Goal: Task Accomplishment & Management: Manage account settings

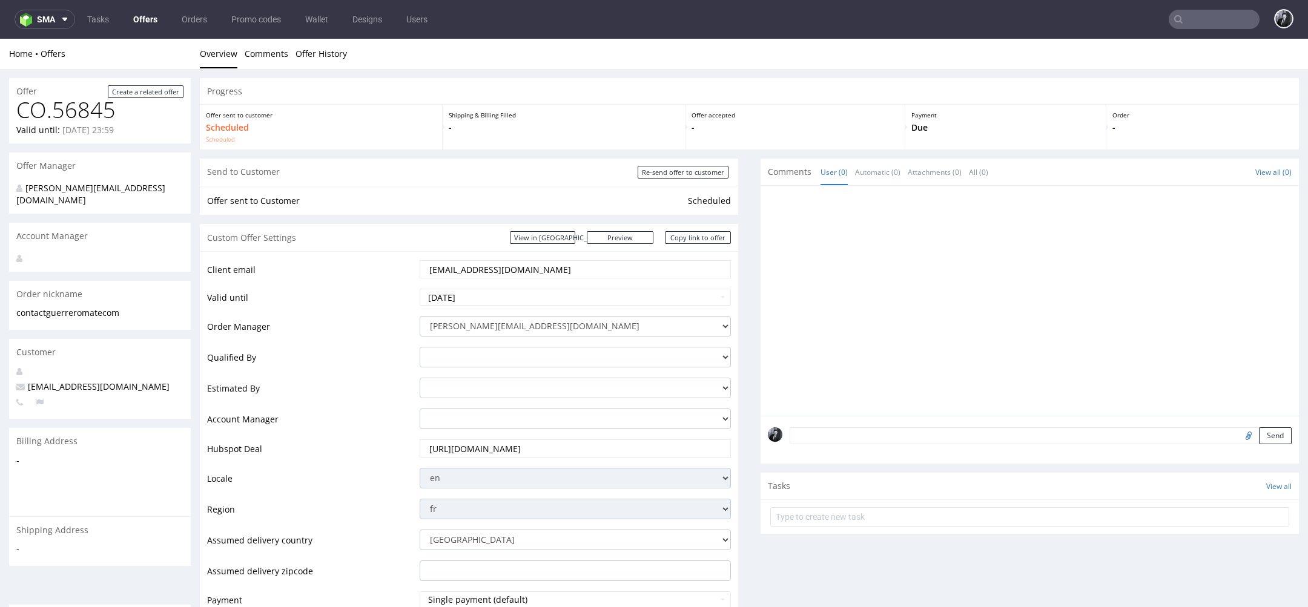
scroll to position [4, 0]
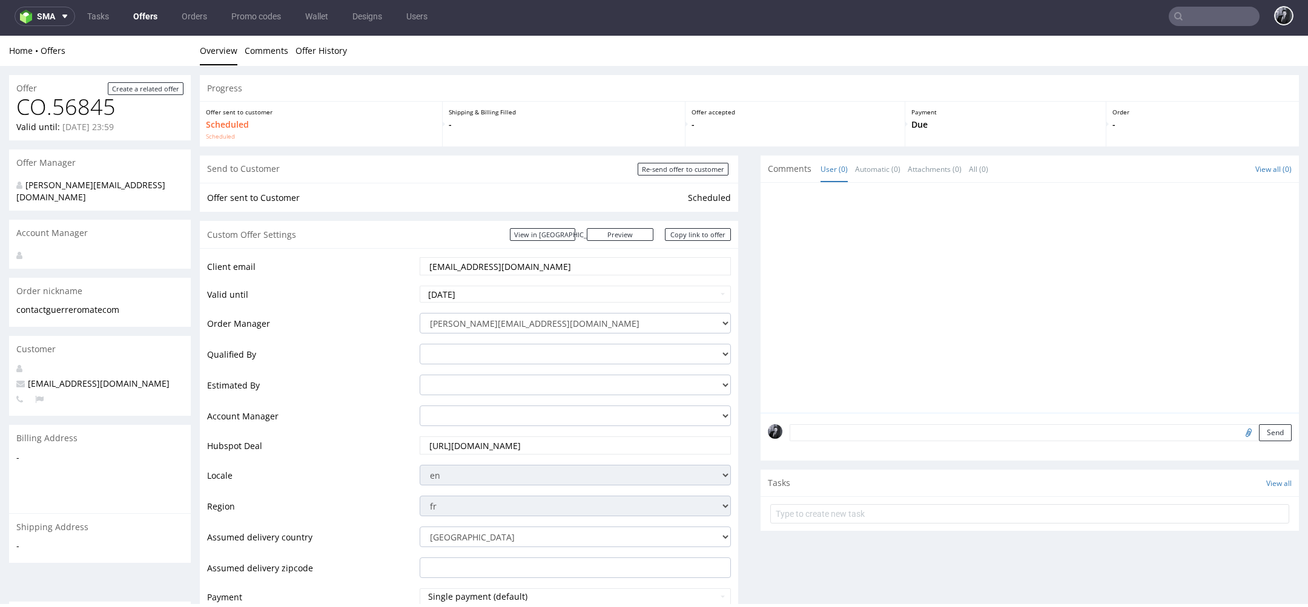
click at [153, 10] on link "Offers" at bounding box center [145, 16] width 39 height 19
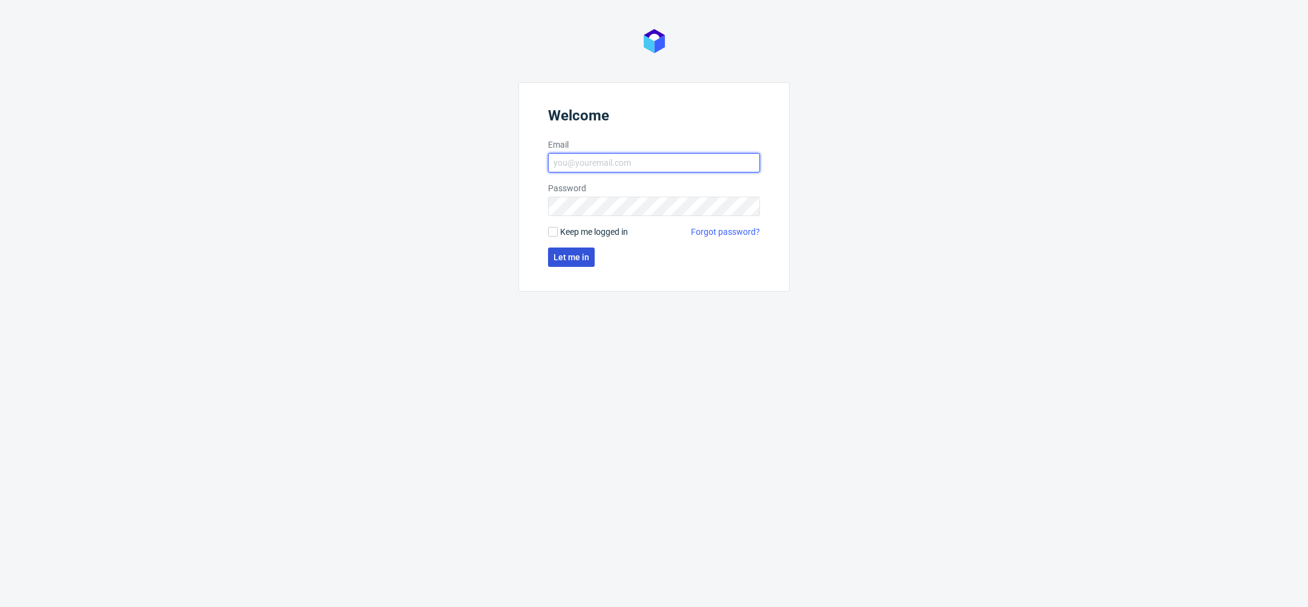
type input "[PERSON_NAME][EMAIL_ADDRESS][DOMAIN_NAME]"
click at [580, 260] on span "Let me in" at bounding box center [571, 257] width 36 height 8
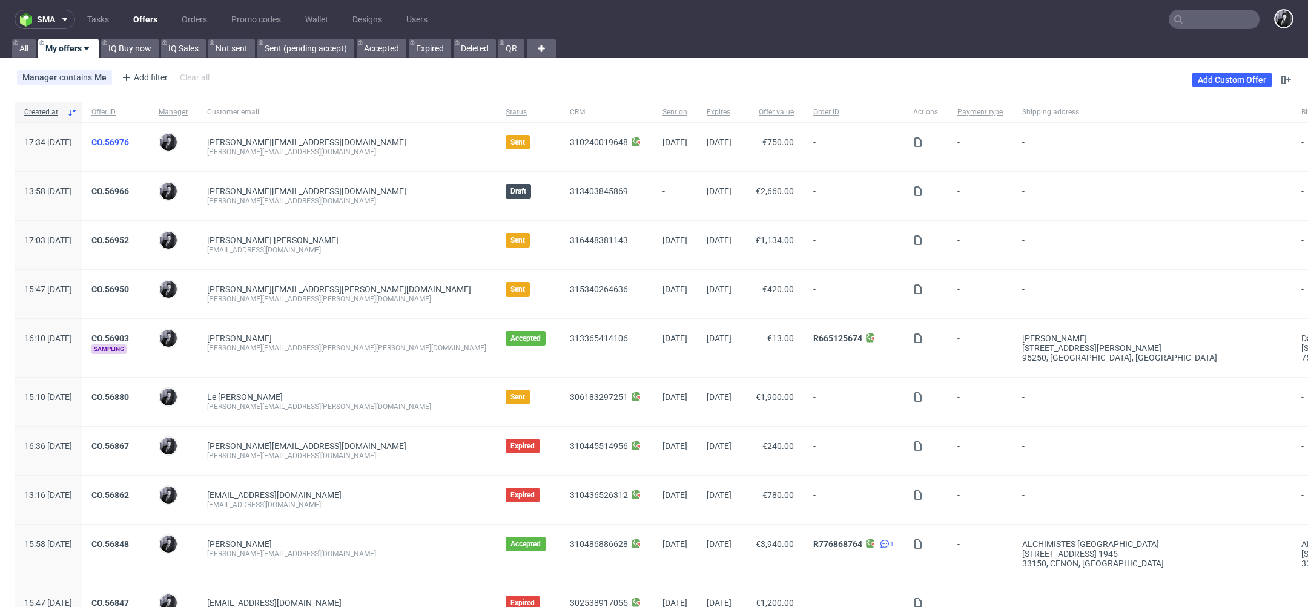
click at [129, 139] on link "CO.56976" at bounding box center [110, 142] width 38 height 10
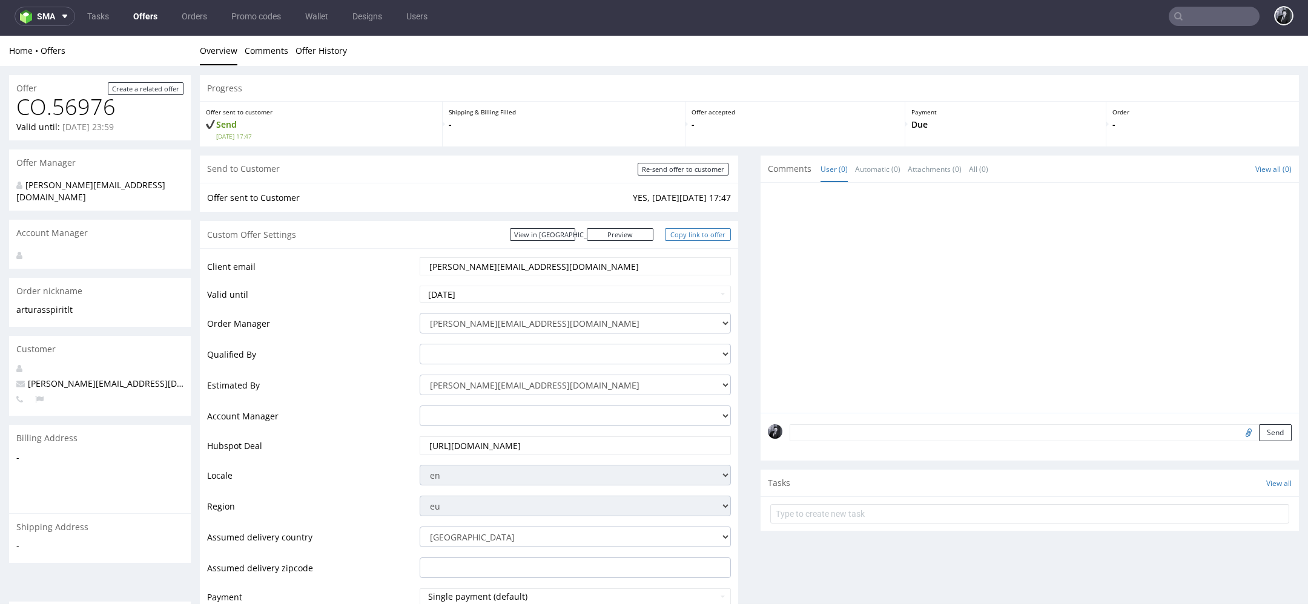
click at [695, 239] on link "Copy link to offer" at bounding box center [698, 234] width 67 height 13
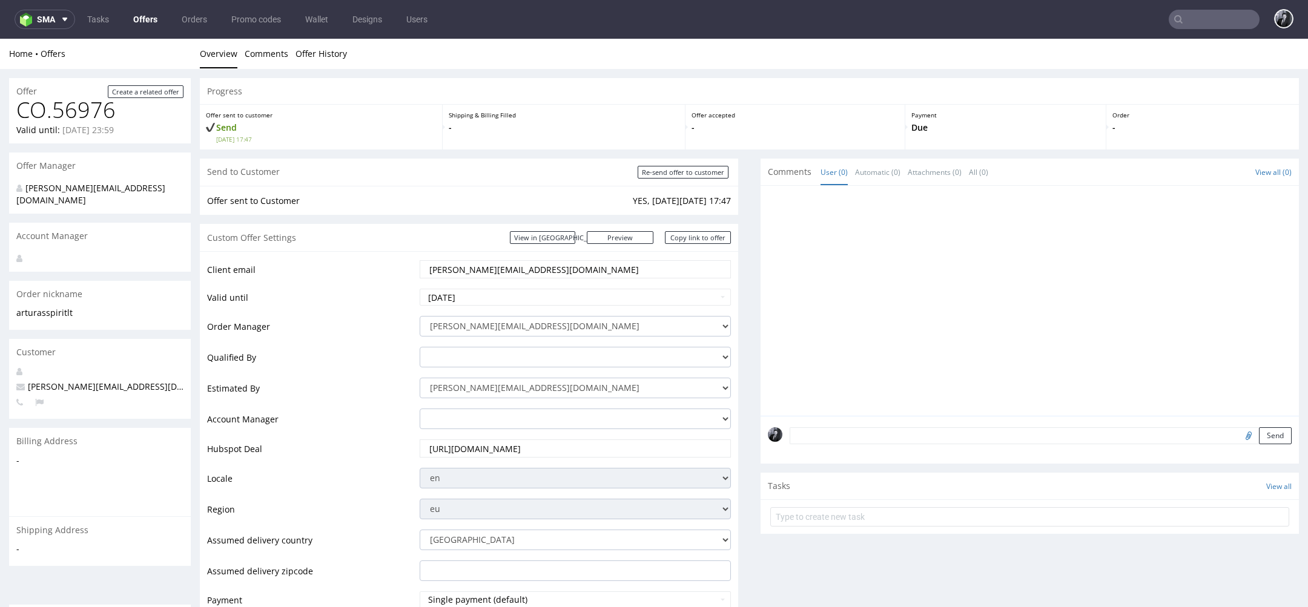
click at [151, 13] on link "Offers" at bounding box center [145, 19] width 39 height 19
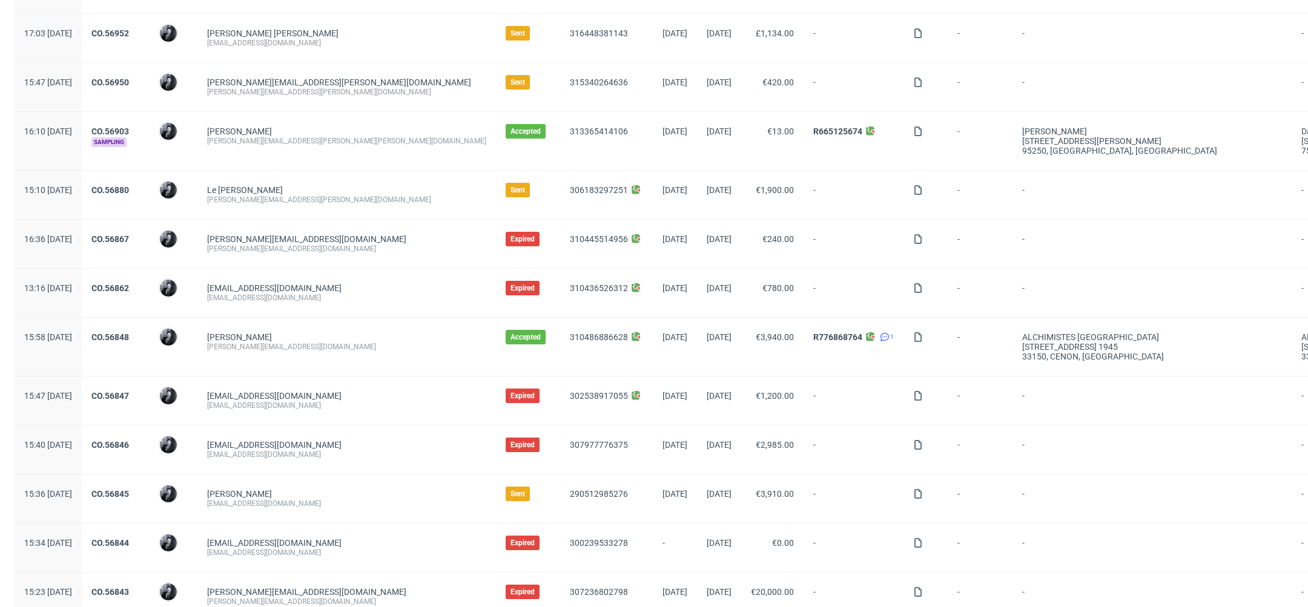
scroll to position [211, 0]
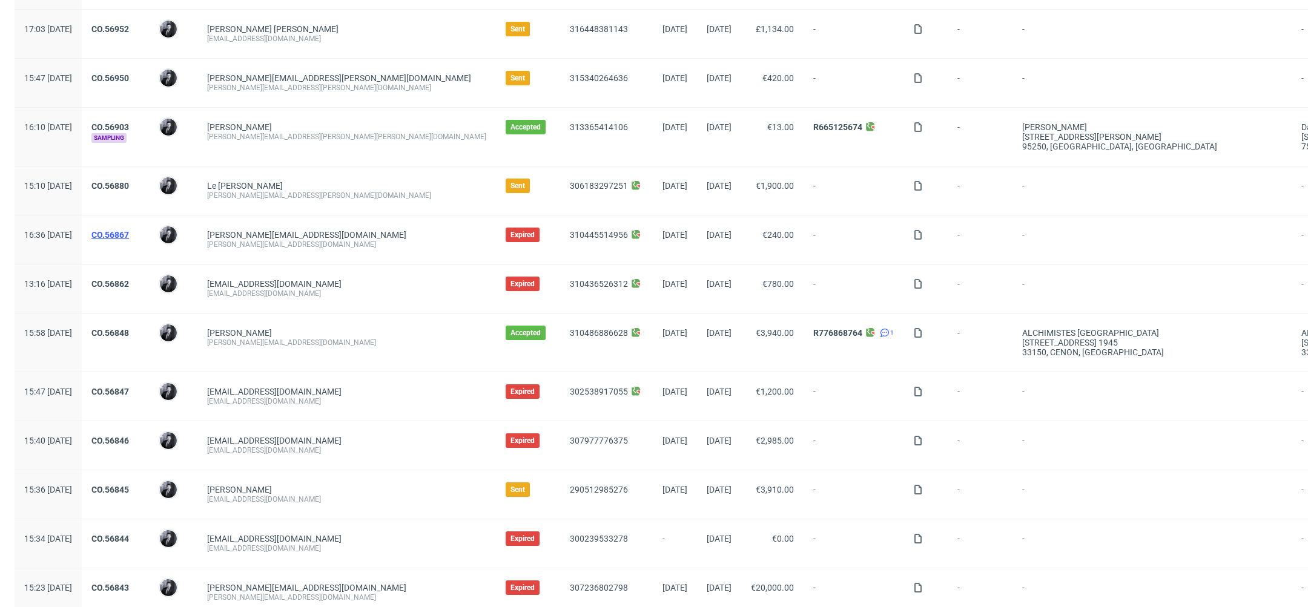
click at [129, 235] on link "CO.56867" at bounding box center [110, 235] width 38 height 10
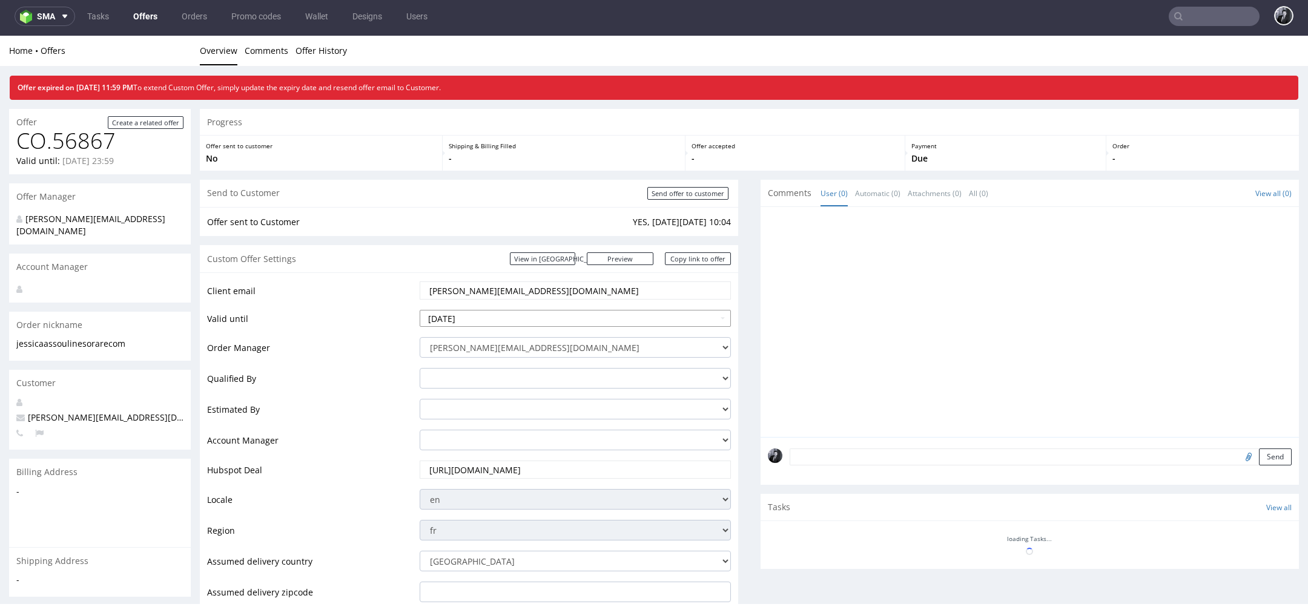
click at [553, 312] on input "2025-09-26" at bounding box center [575, 318] width 311 height 17
click at [615, 323] on input "2025-09-26" at bounding box center [575, 318] width 311 height 17
click at [383, 311] on td "Valid until" at bounding box center [312, 322] width 210 height 27
click at [449, 321] on input "2025-09-26" at bounding box center [575, 318] width 311 height 17
click at [439, 320] on input "2025-09-26" at bounding box center [575, 318] width 311 height 17
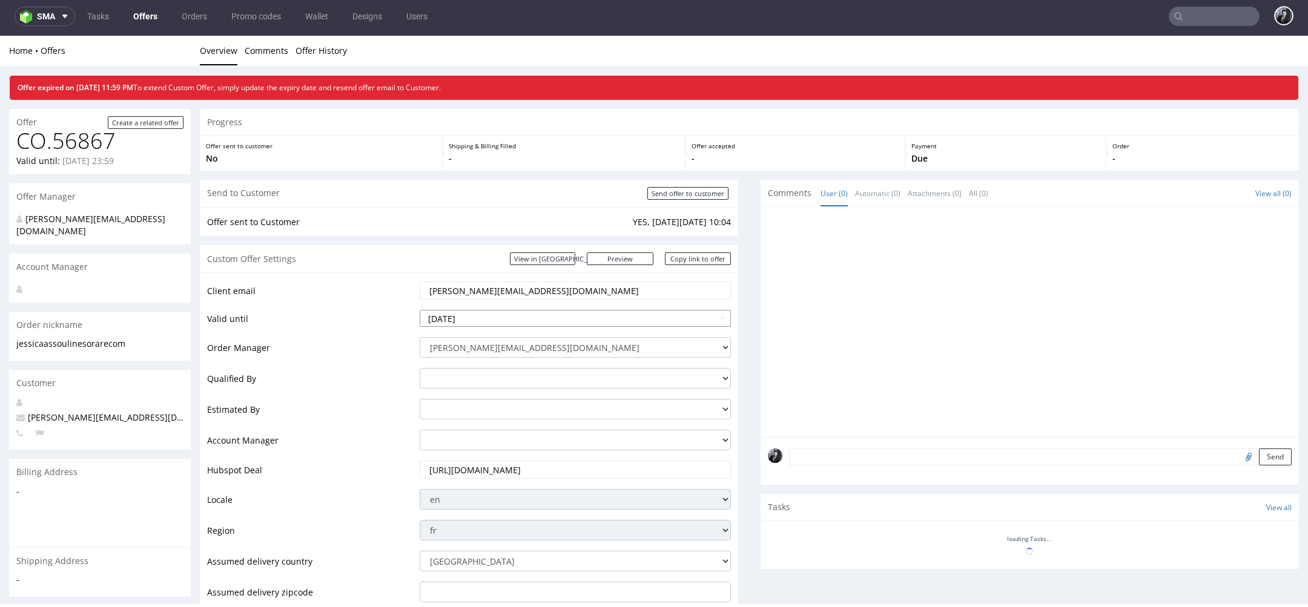
click at [457, 320] on input "2025-09-26" at bounding box center [575, 318] width 311 height 17
type input "[DATE]"
click at [397, 290] on td "Client email" at bounding box center [312, 294] width 210 height 28
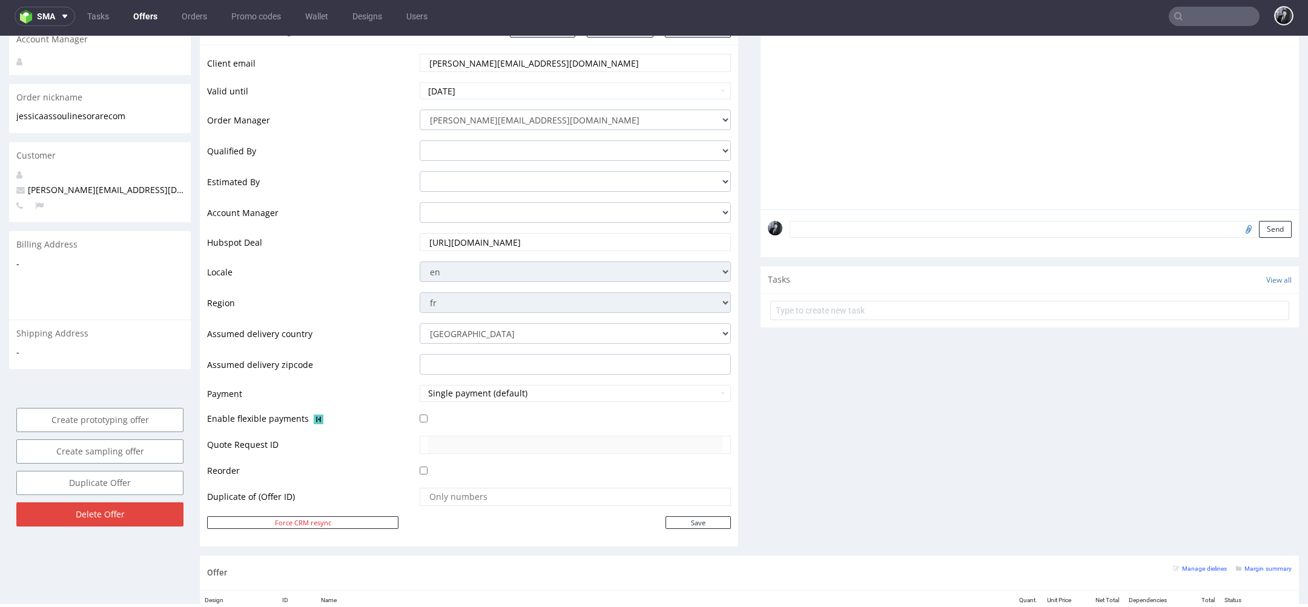
scroll to position [355, 0]
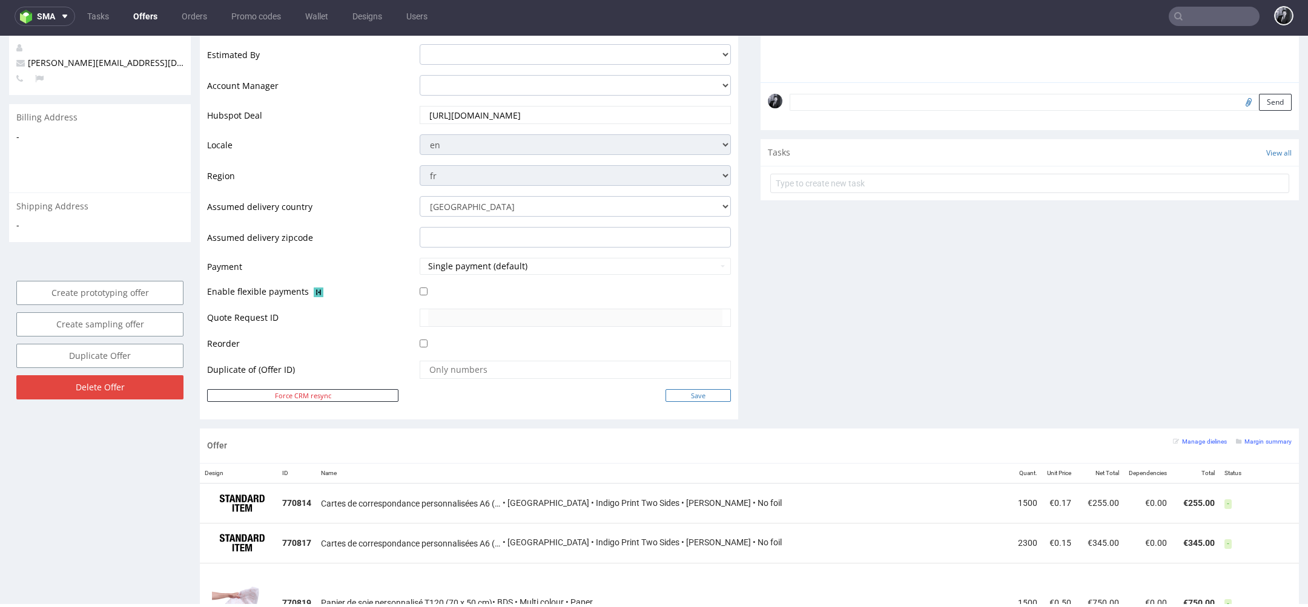
click at [682, 392] on input "Save" at bounding box center [697, 395] width 65 height 13
type input "In progress..."
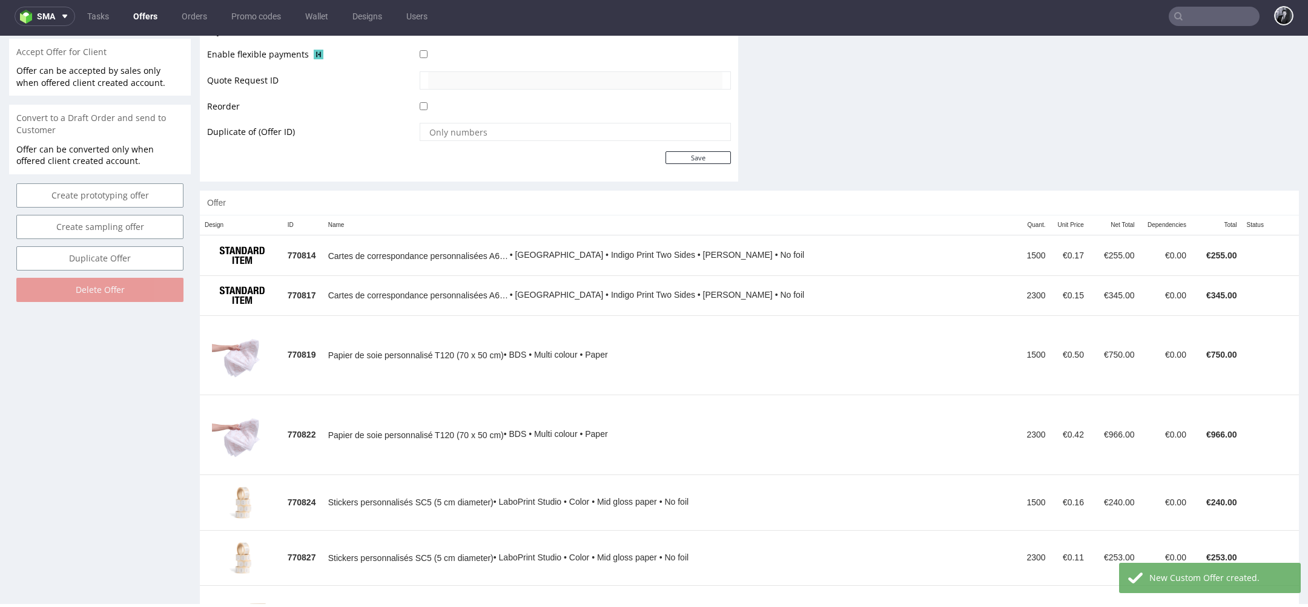
scroll to position [0, 0]
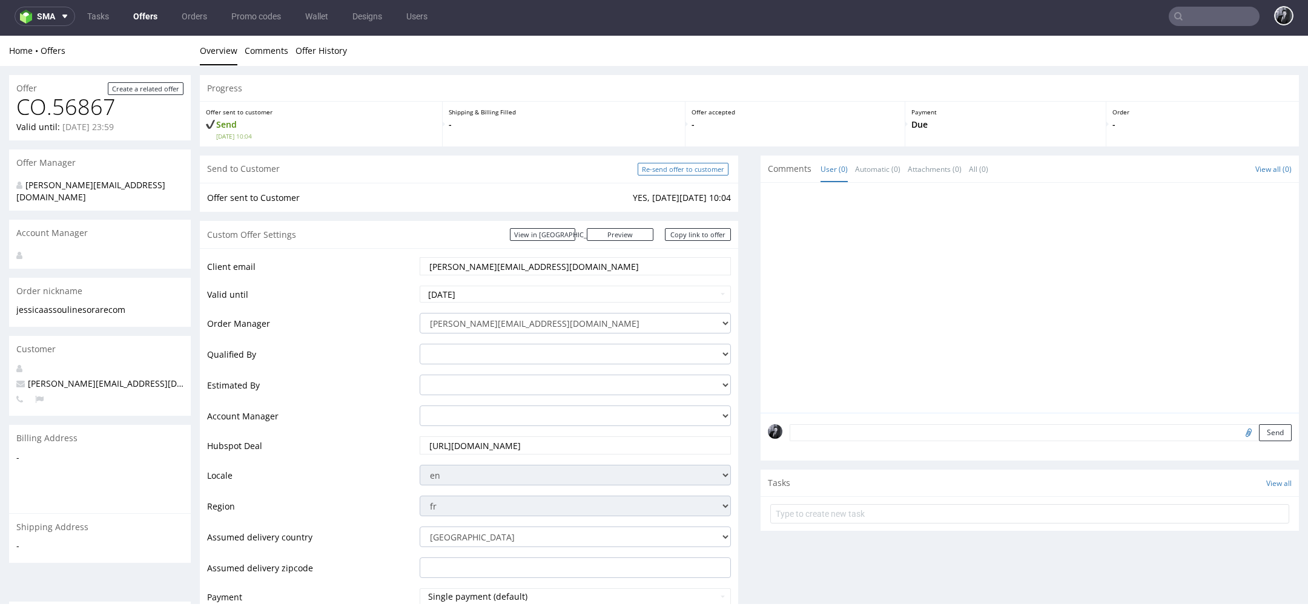
click at [684, 170] on input "Re-send offer to customer" at bounding box center [683, 169] width 91 height 13
type input "In progress..."
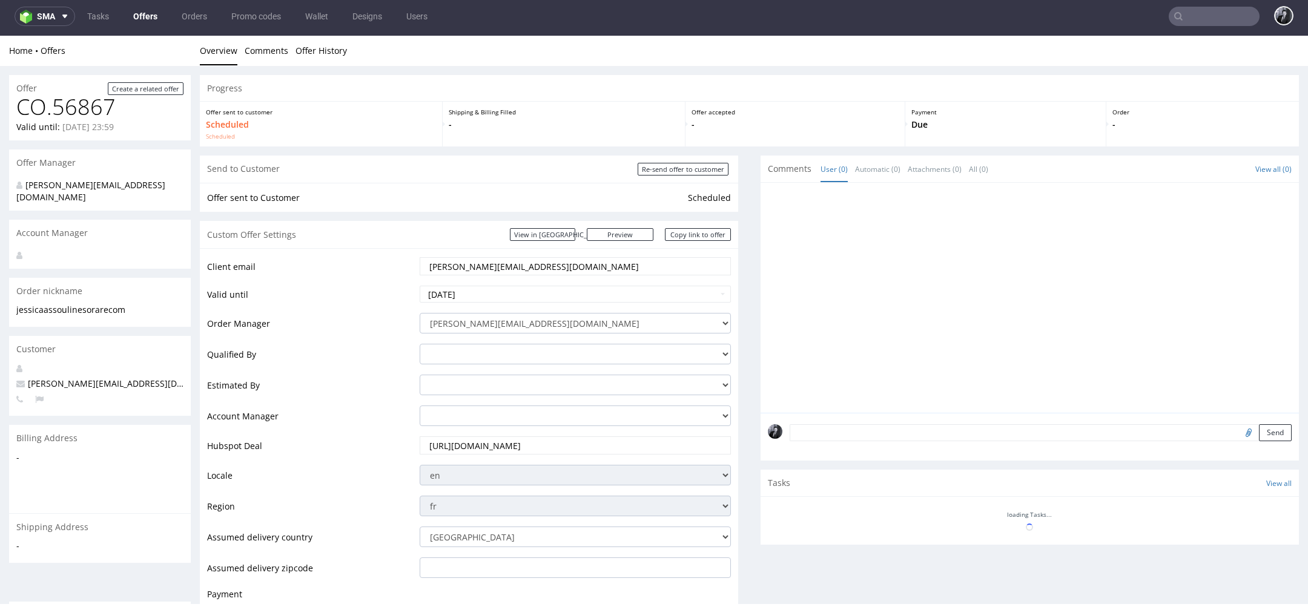
click at [141, 10] on link "Offers" at bounding box center [145, 16] width 39 height 19
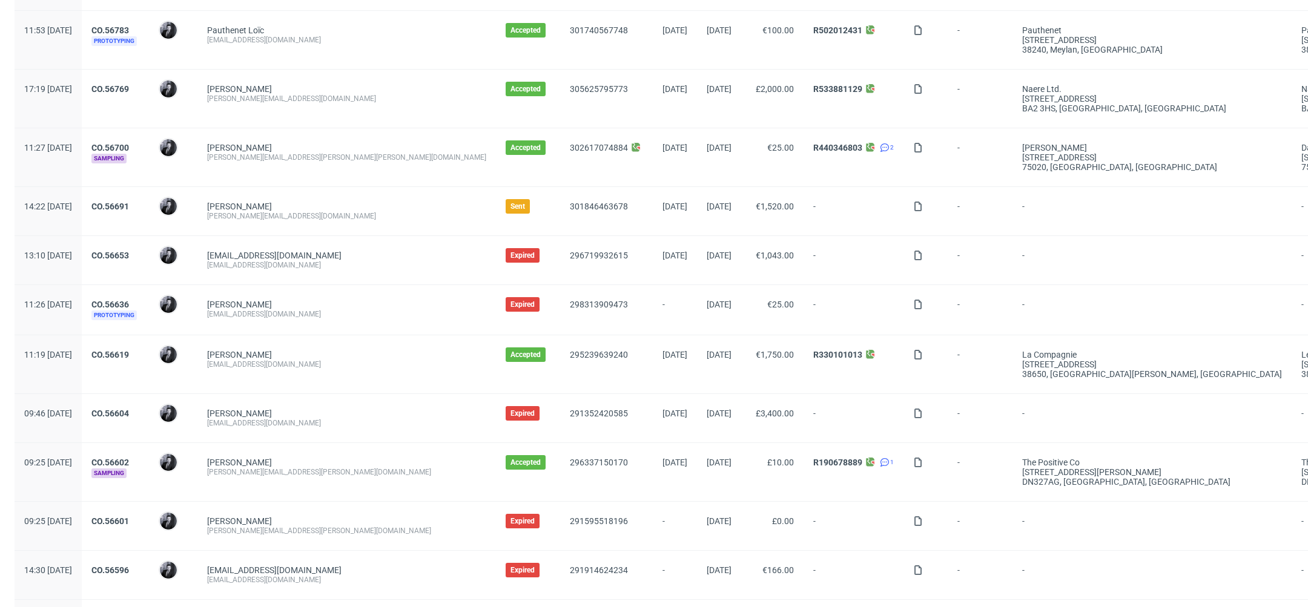
scroll to position [968, 0]
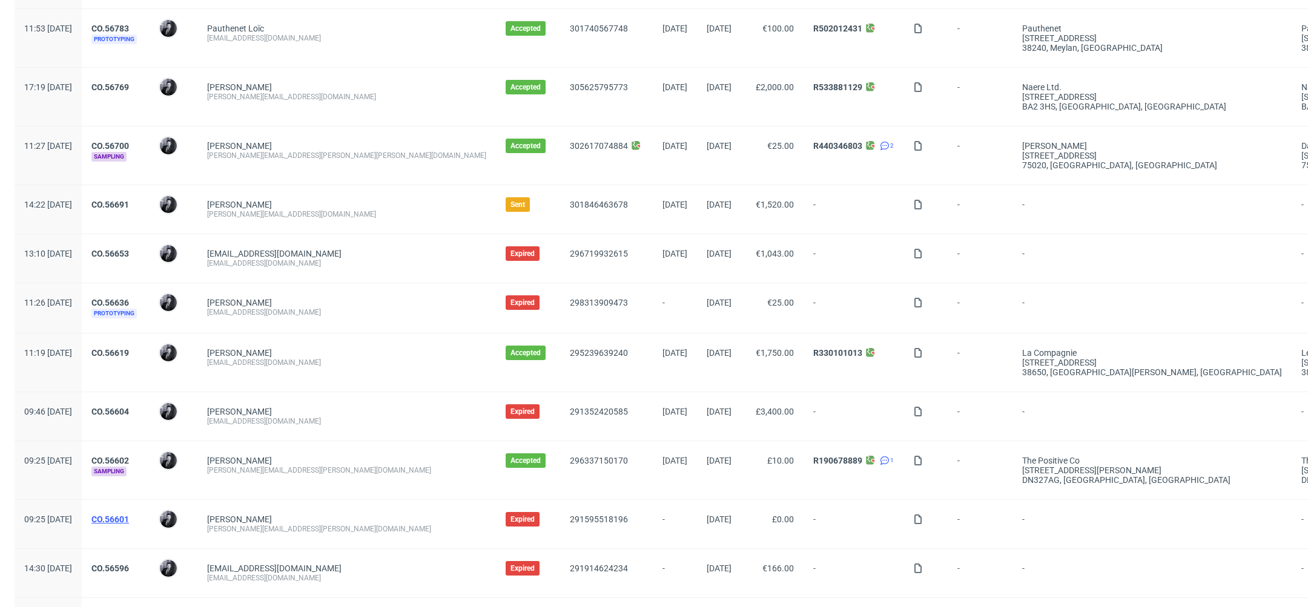
click at [129, 515] on link "CO.56601" at bounding box center [110, 520] width 38 height 10
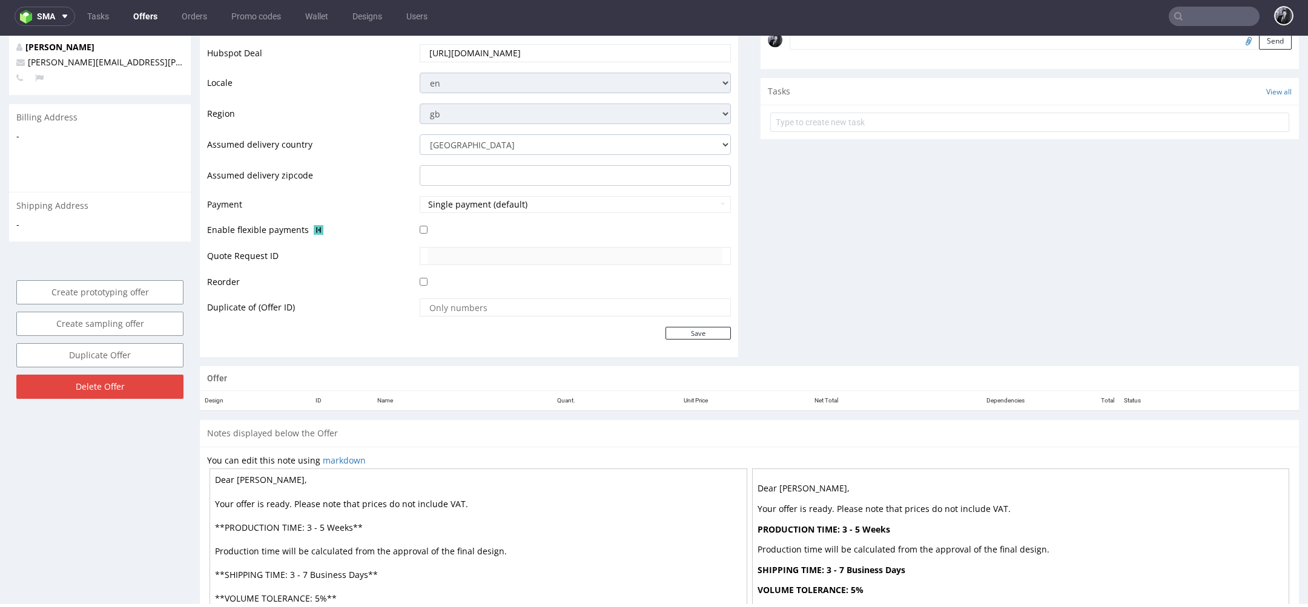
scroll to position [415, 0]
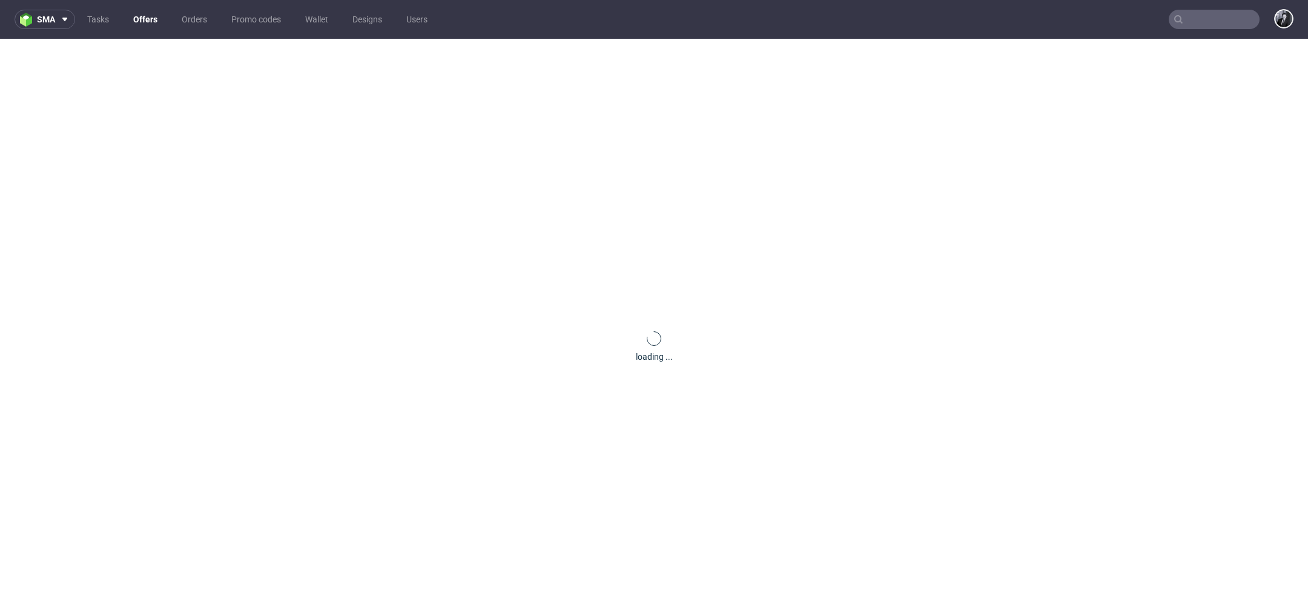
click at [145, 19] on link "Offers" at bounding box center [145, 19] width 39 height 19
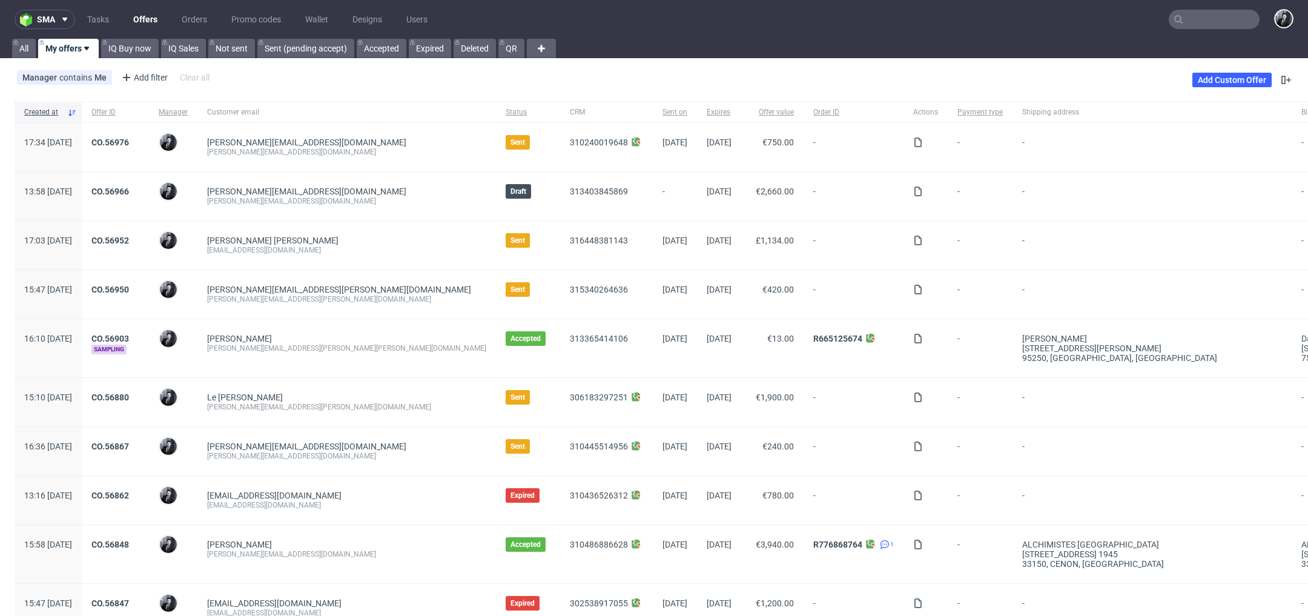
click at [1196, 17] on input "text" at bounding box center [1214, 19] width 91 height 19
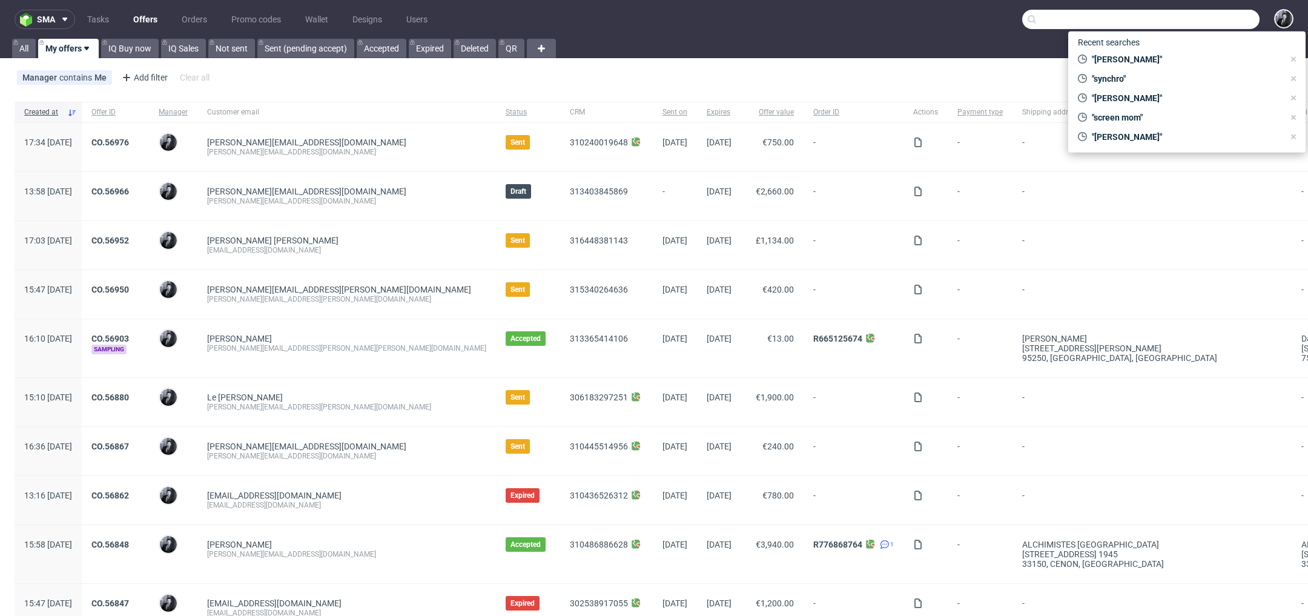
type input "s"
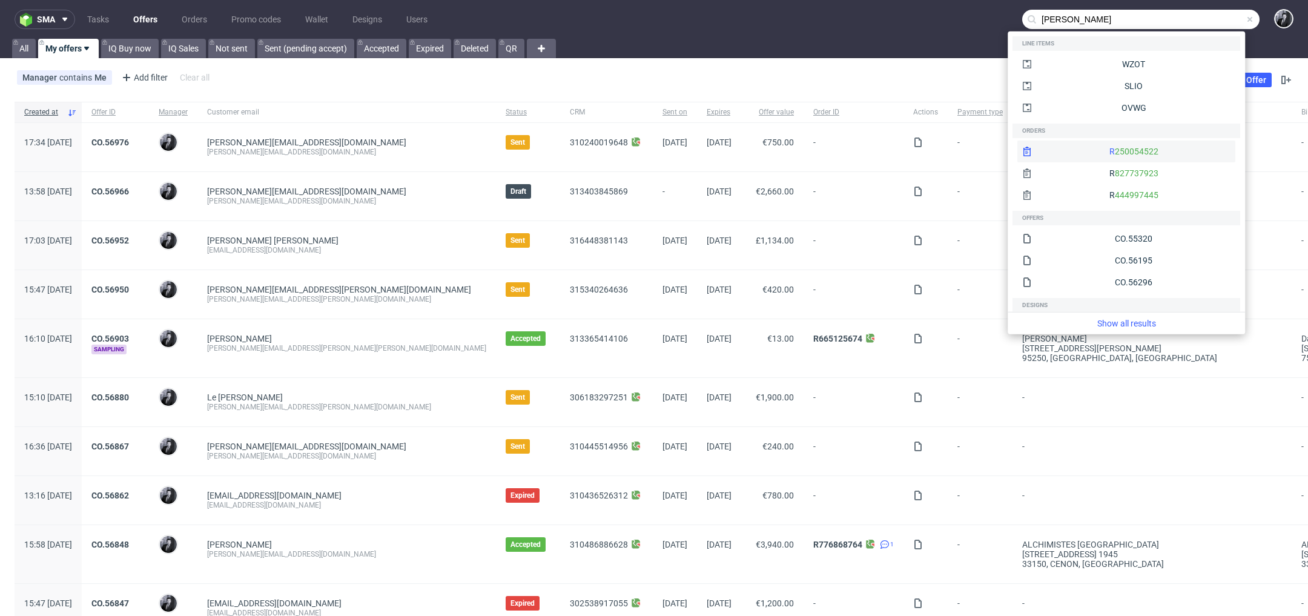
scroll to position [78, 0]
type input "felix le goff"
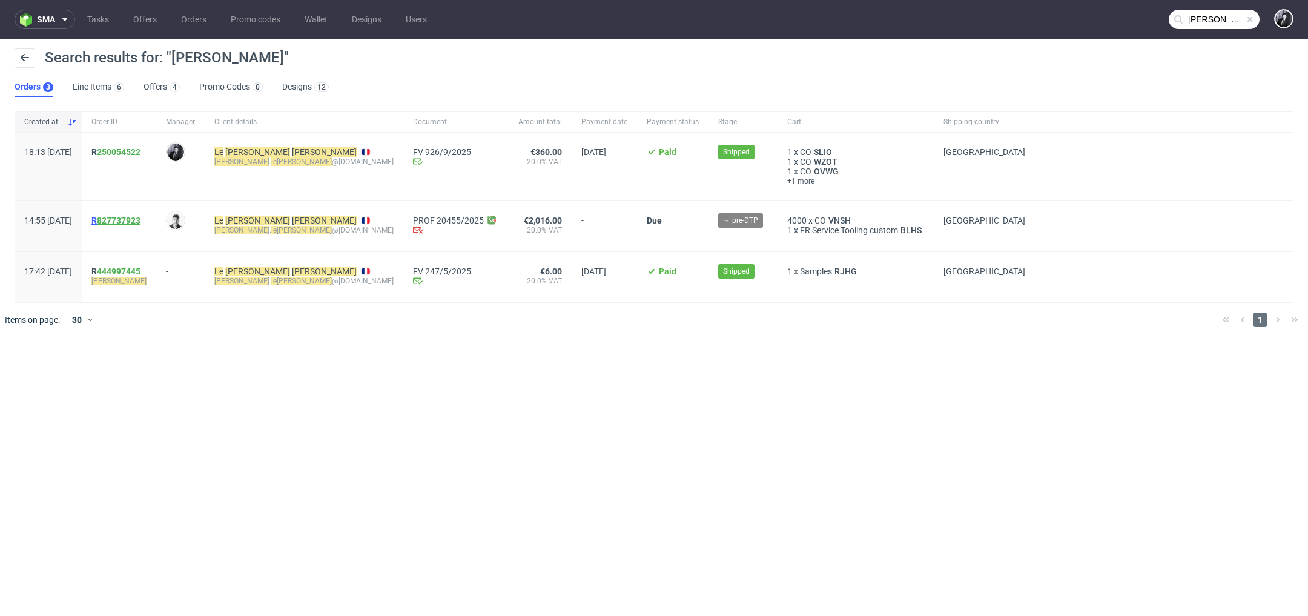
click at [140, 219] on link "827737923" at bounding box center [119, 221] width 44 height 10
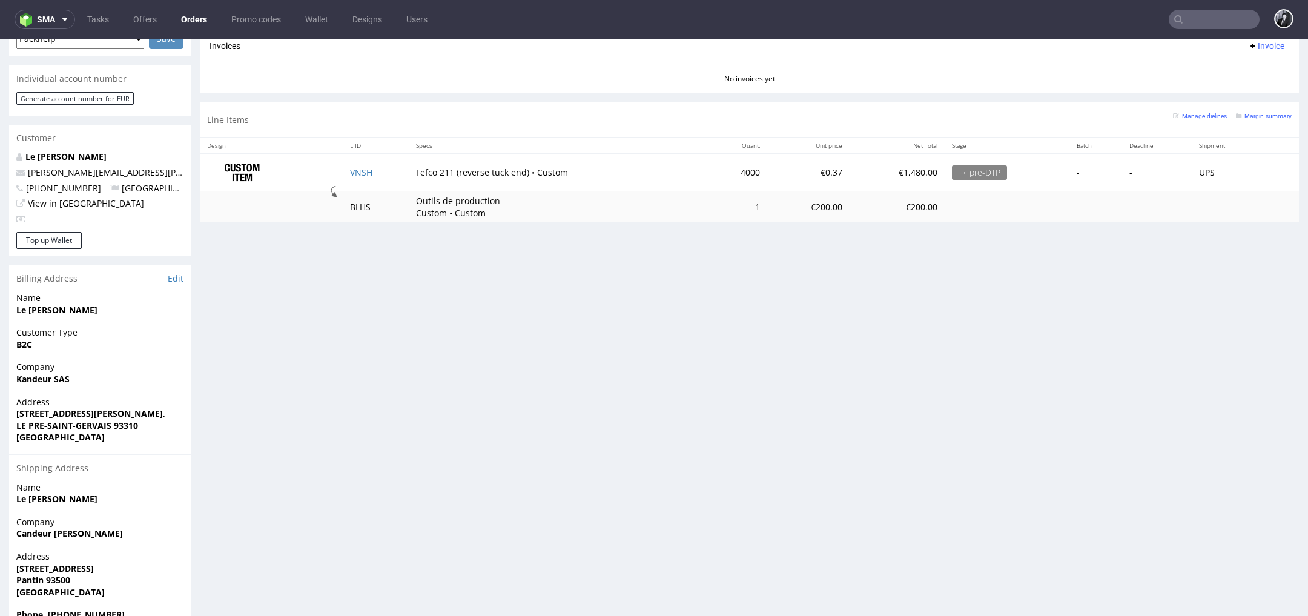
scroll to position [564, 0]
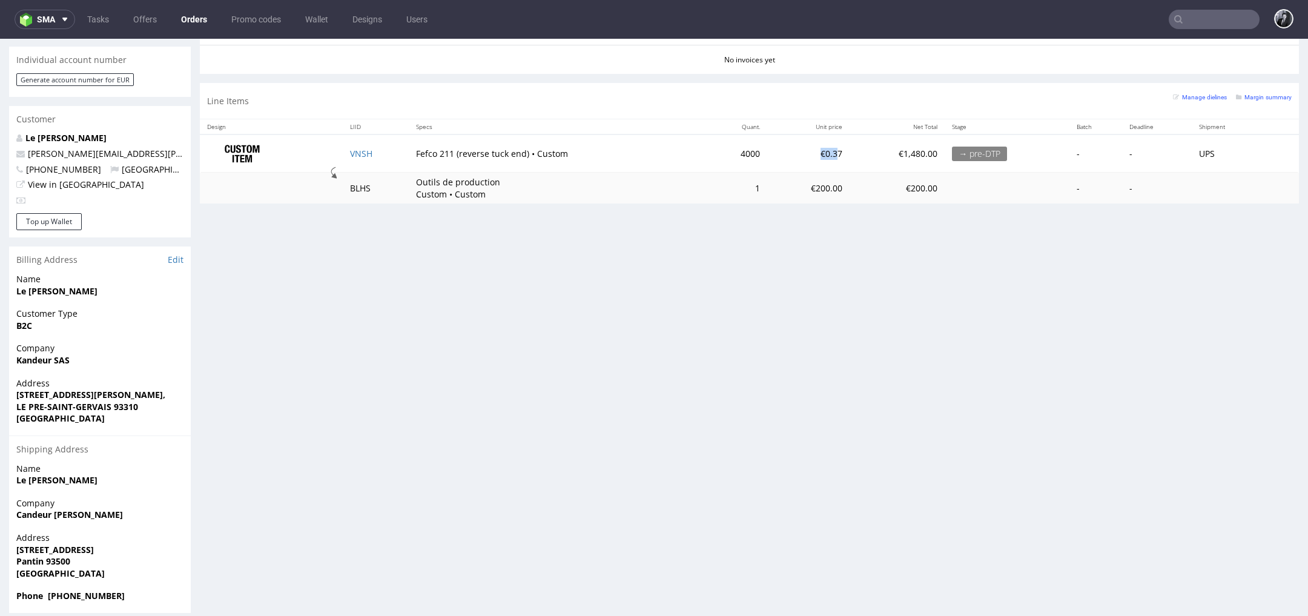
drag, startPoint x: 802, startPoint y: 154, endPoint x: 823, endPoint y: 154, distance: 21.8
click at [823, 154] on td "€0.37" at bounding box center [808, 153] width 82 height 38
click at [810, 159] on td "€0.37" at bounding box center [808, 153] width 82 height 38
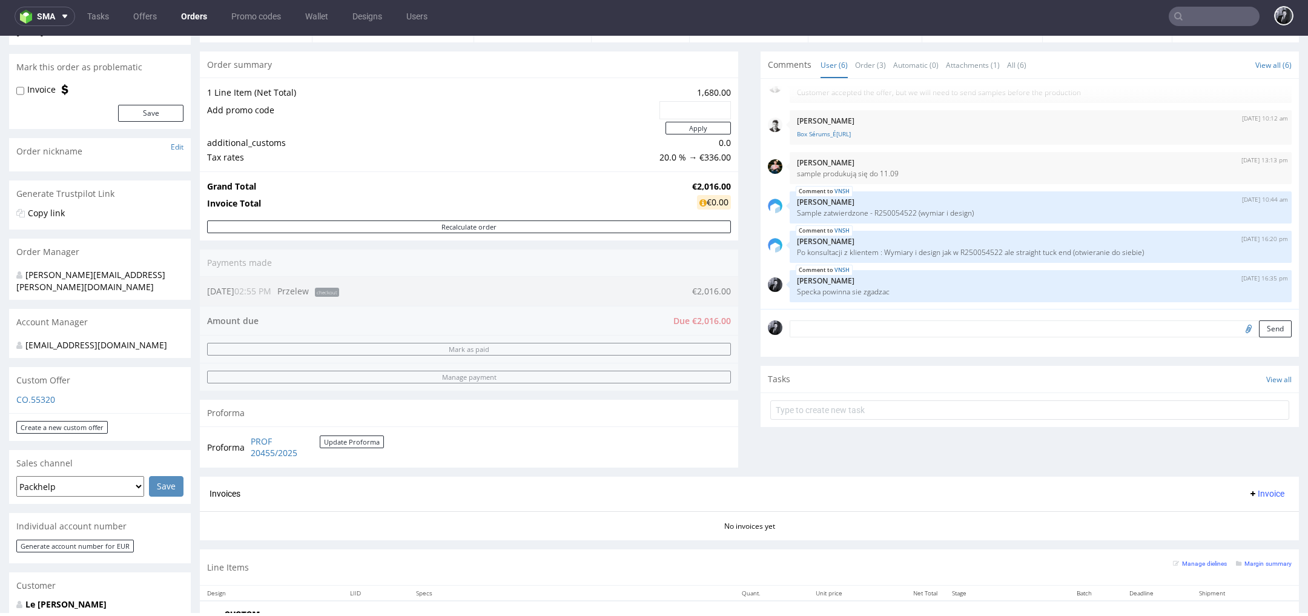
scroll to position [0, 0]
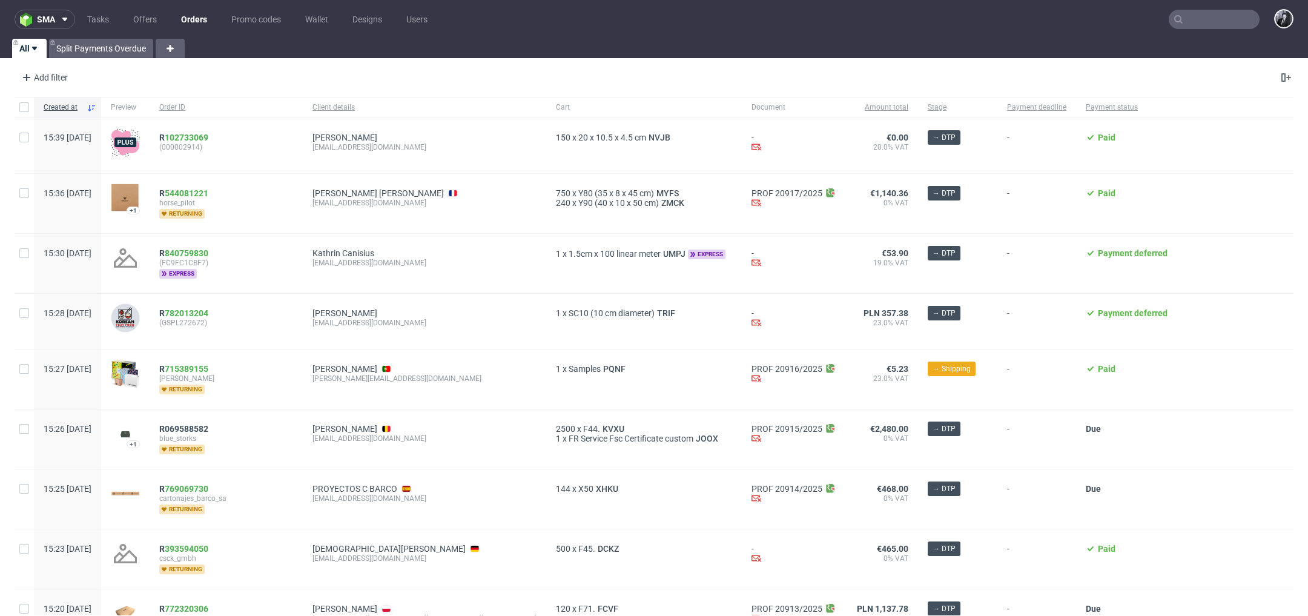
click at [1196, 22] on input "text" at bounding box center [1214, 19] width 91 height 19
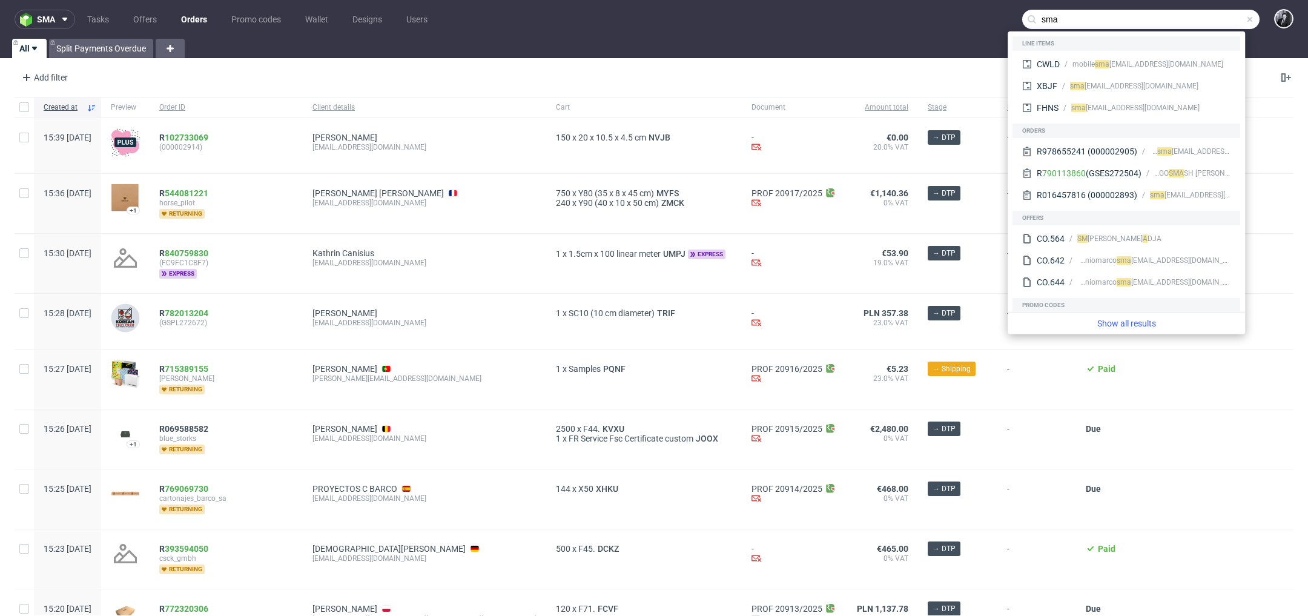
type input "sma"
click at [928, 42] on div "All Split Payments Overdue" at bounding box center [654, 48] width 1308 height 19
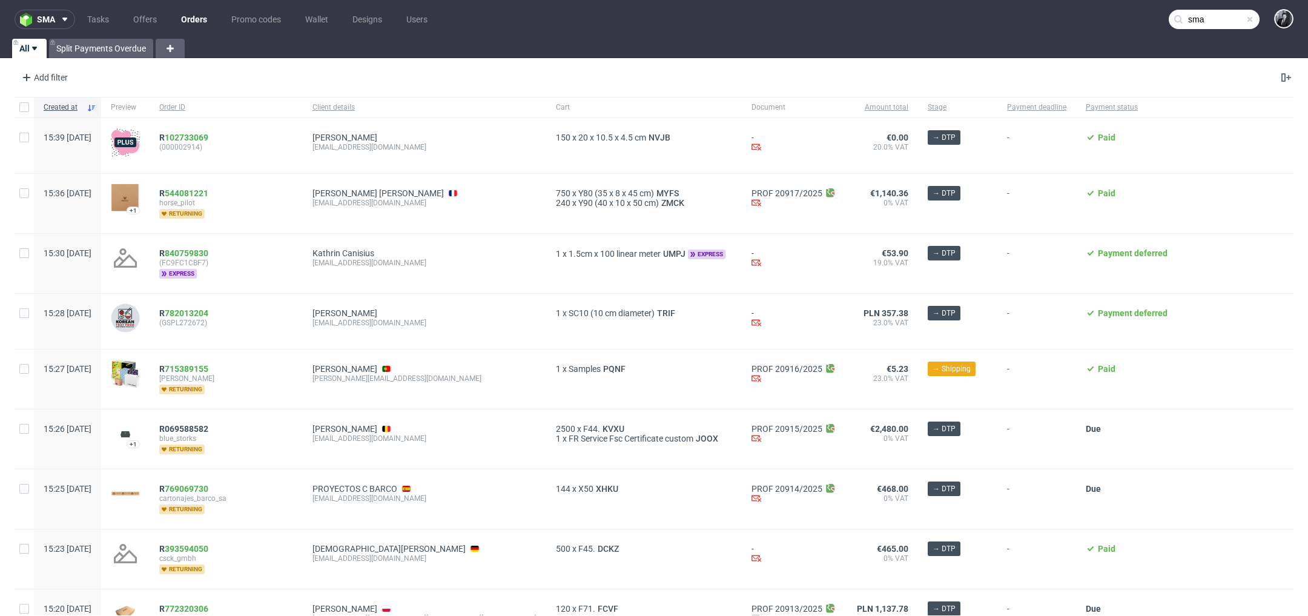
click at [199, 16] on link "Orders" at bounding box center [194, 19] width 41 height 19
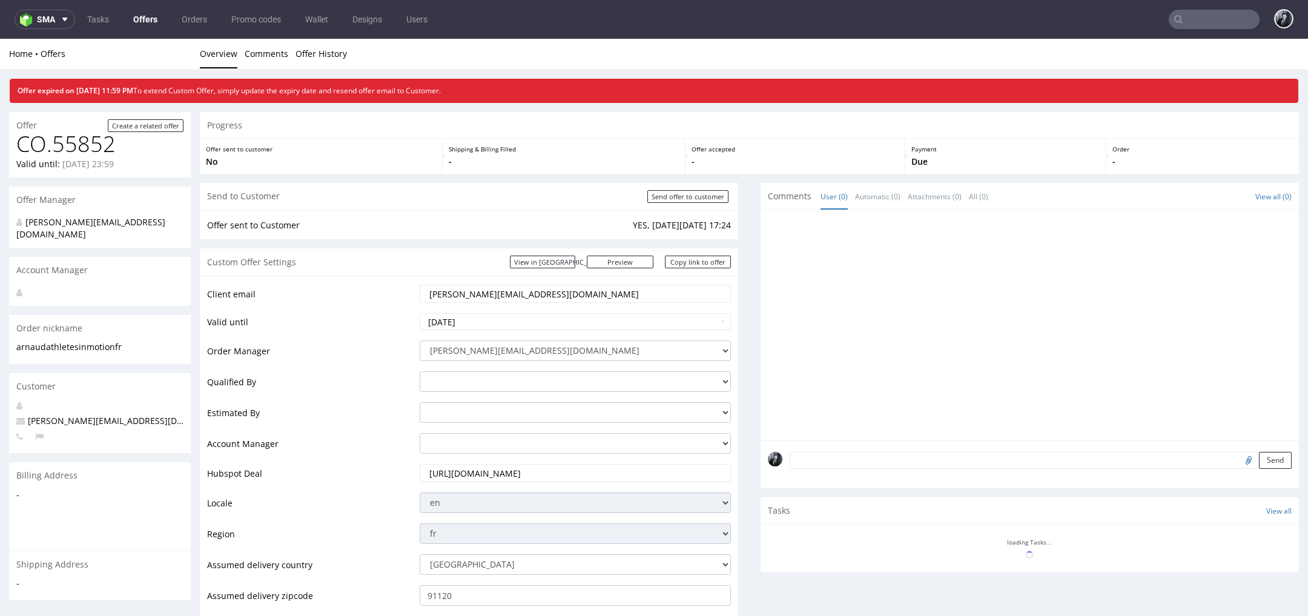
click at [148, 21] on link "Offers" at bounding box center [145, 19] width 39 height 19
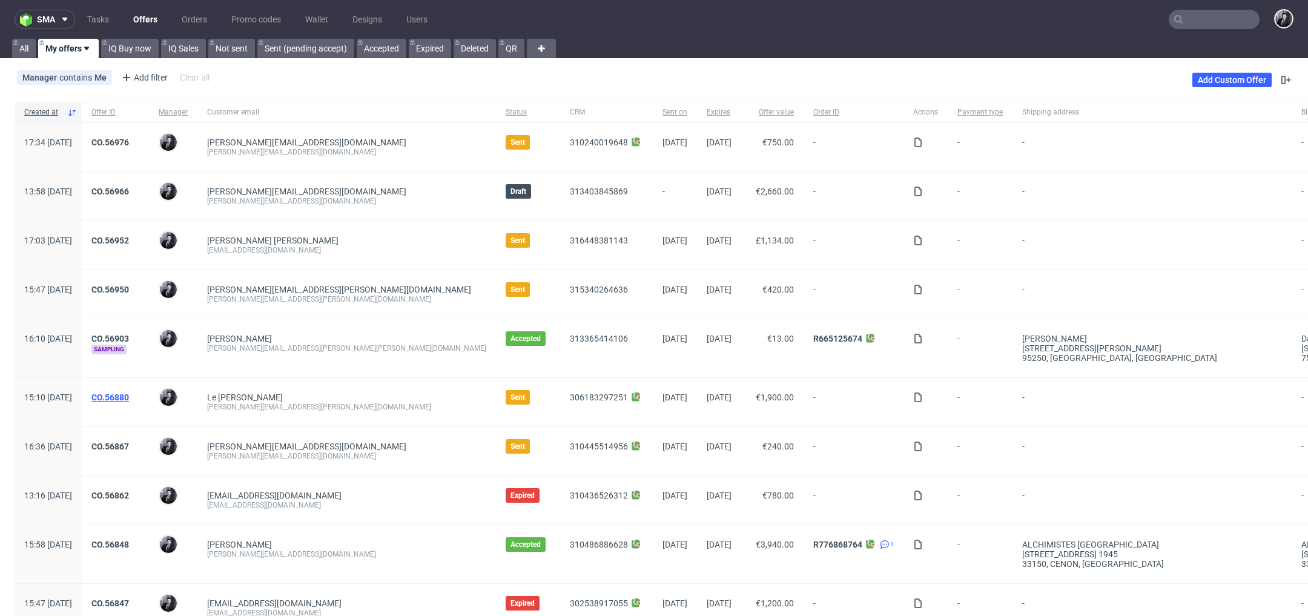
click at [129, 397] on link "CO.56880" at bounding box center [110, 397] width 38 height 10
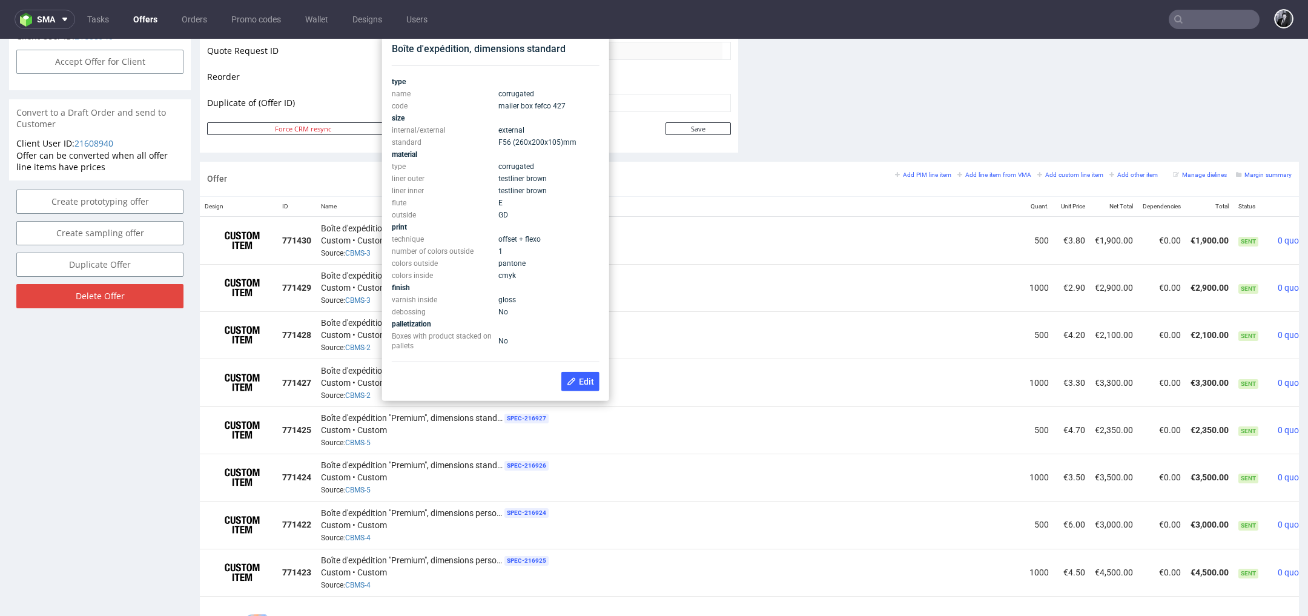
scroll to position [592, 0]
